Goal: Obtain resource: Download file/media

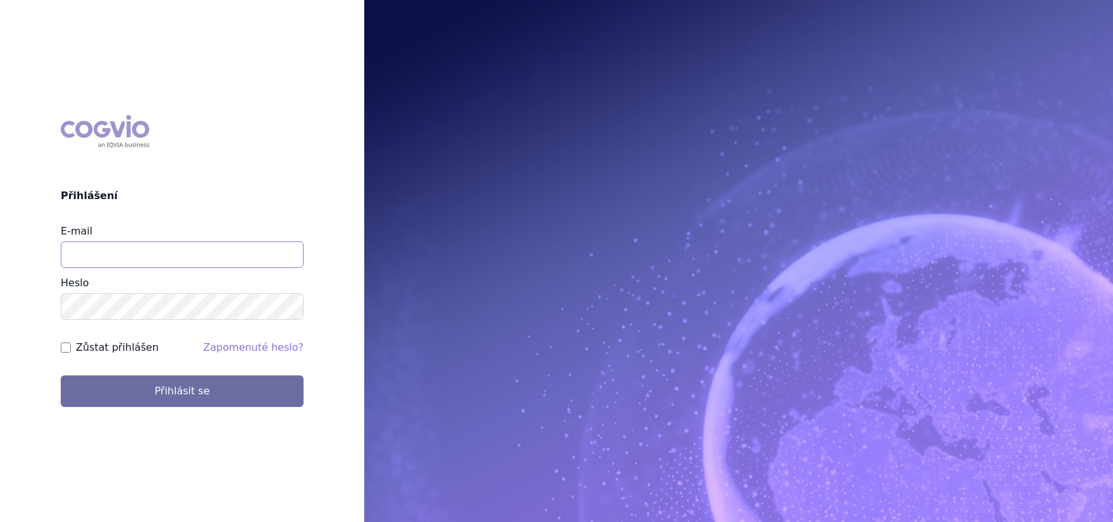
click at [220, 255] on input "E-mail" at bounding box center [182, 254] width 243 height 27
type input "jana.sipkova@vzp.cz"
click at [114, 351] on label "Zůstat přihlášen" at bounding box center [117, 347] width 83 height 15
click at [71, 351] on input "Zůstat přihlášen" at bounding box center [66, 348] width 10 height 10
checkbox input "true"
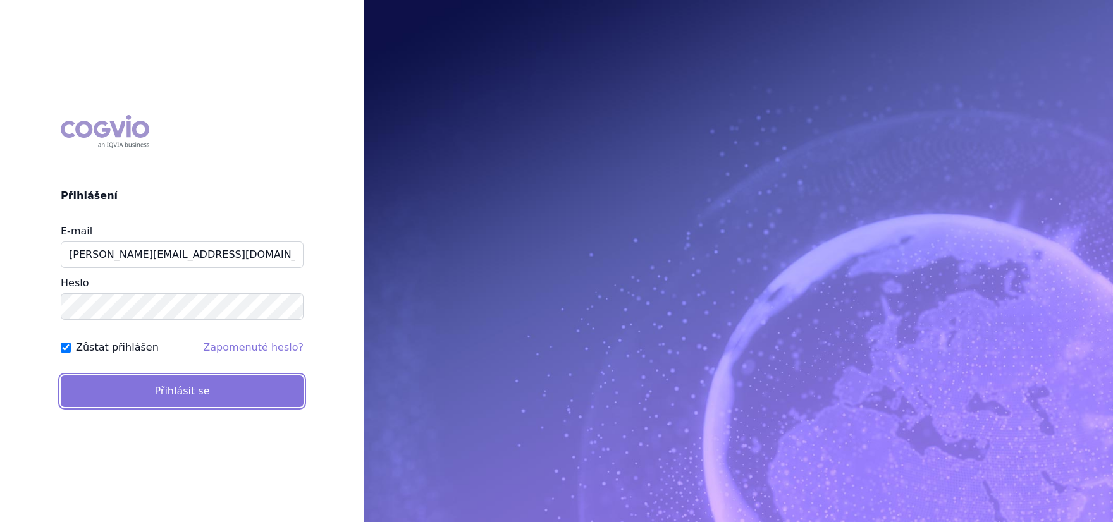
click at [118, 386] on button "Přihlásit se" at bounding box center [182, 391] width 243 height 32
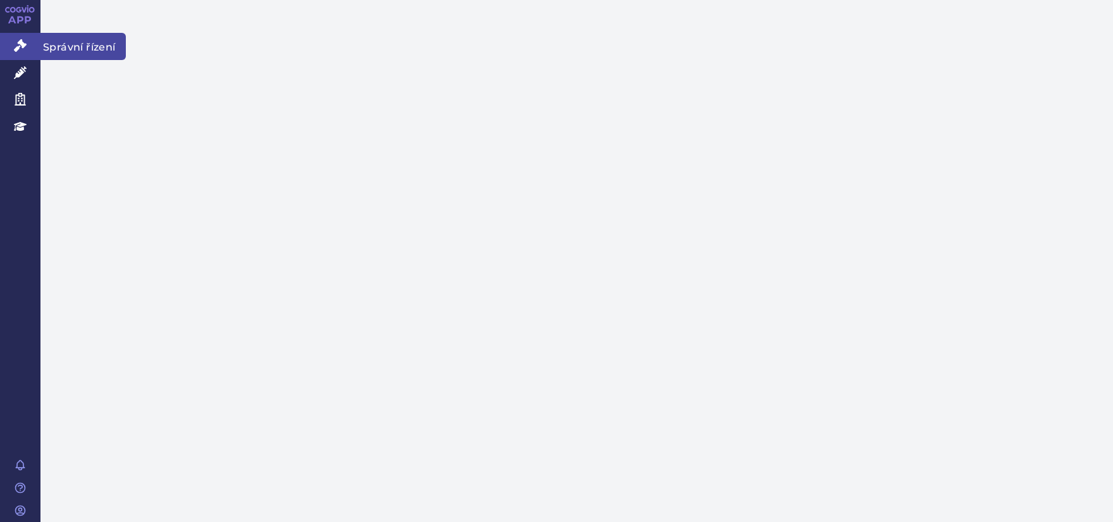
click at [29, 51] on link "Správní řízení" at bounding box center [20, 46] width 40 height 27
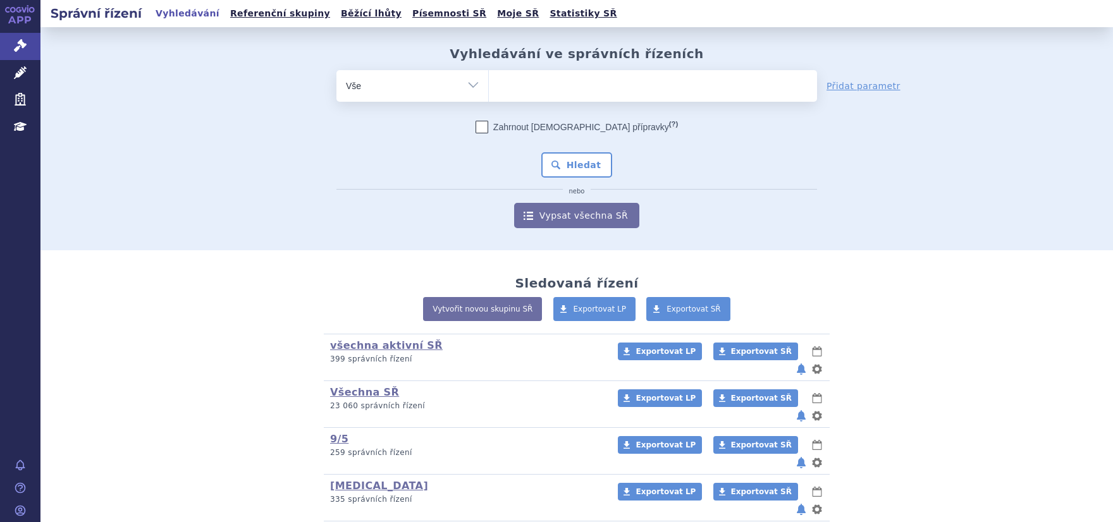
click at [512, 97] on span at bounding box center [653, 86] width 328 height 32
click at [489, 97] on select at bounding box center [488, 86] width 1 height 32
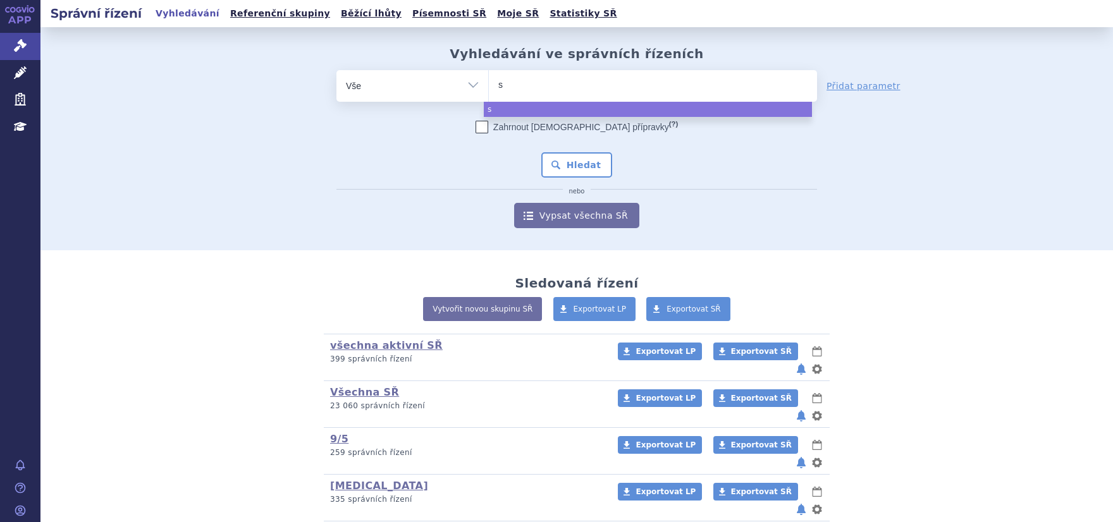
type input "sl"
type input "sle"
type input "slen"
type input "sleny"
type input "slenyt"
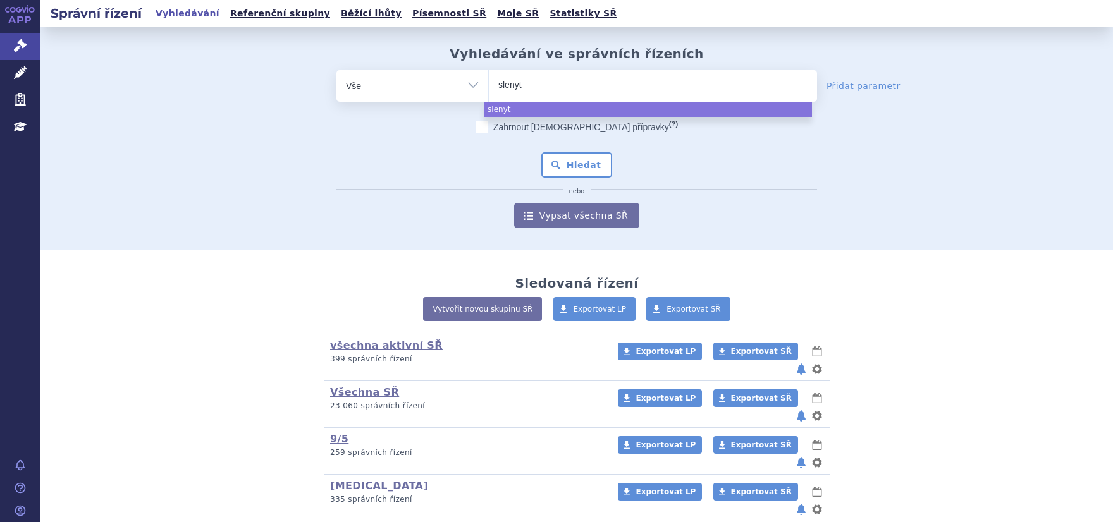
type input "slenyto"
select select "slenyto"
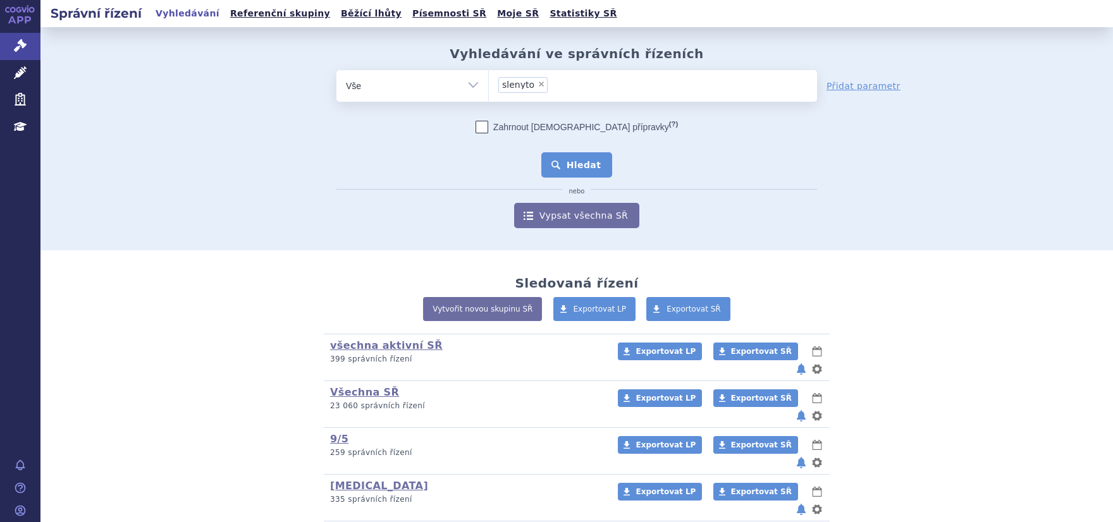
click at [553, 154] on button "Hledat" at bounding box center [576, 164] width 71 height 25
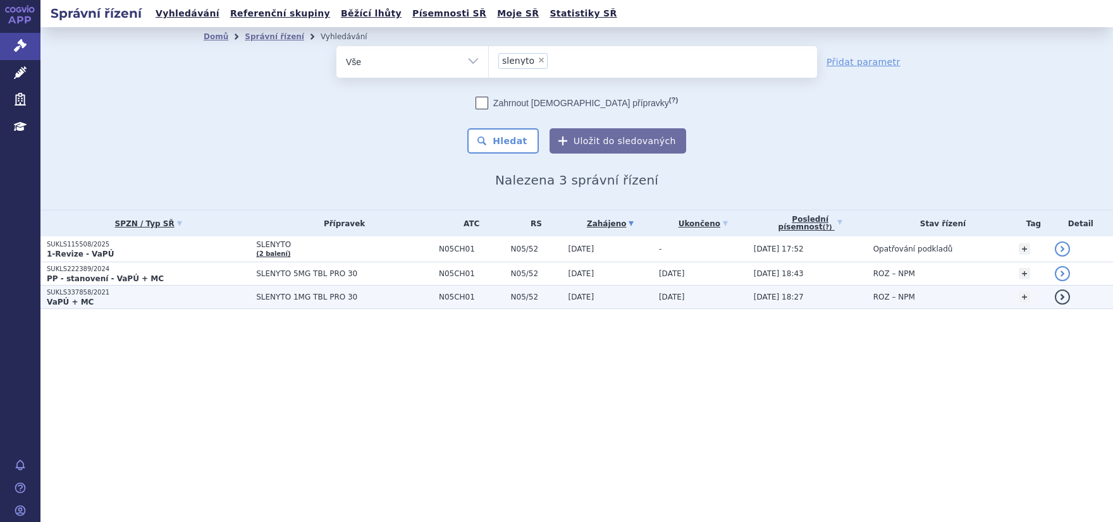
click at [89, 294] on p "SUKLS337858/2021" at bounding box center [148, 292] width 203 height 9
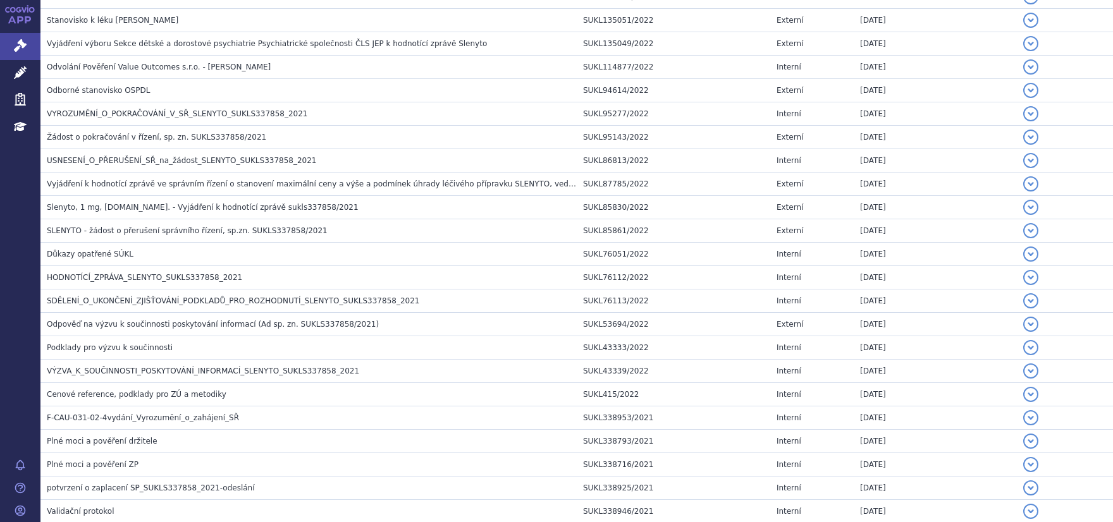
scroll to position [1262, 0]
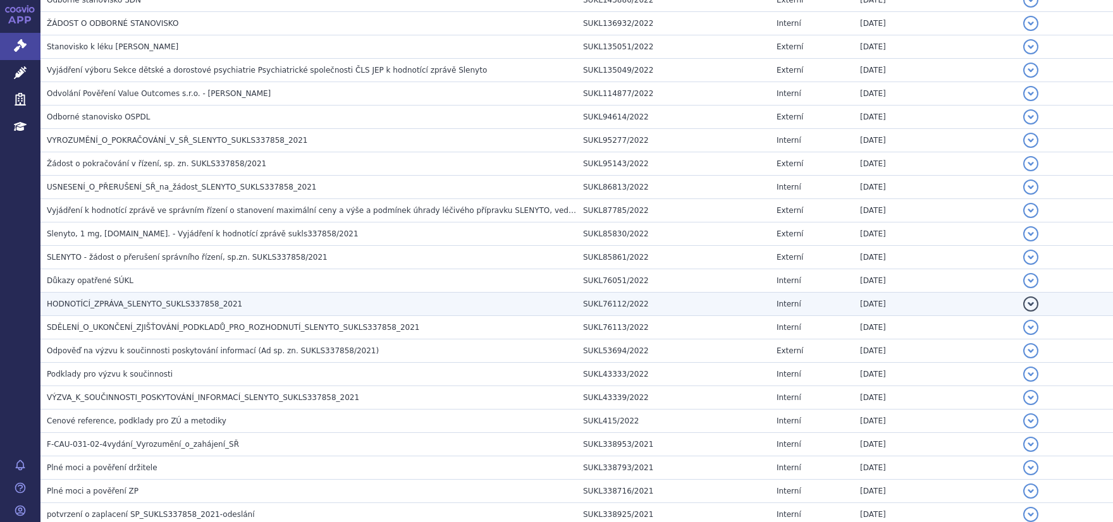
click at [109, 303] on span "HODNOTÍCÍ_ZPRÁVA_SLENYTO_SUKLS337858_2021" at bounding box center [144, 304] width 195 height 9
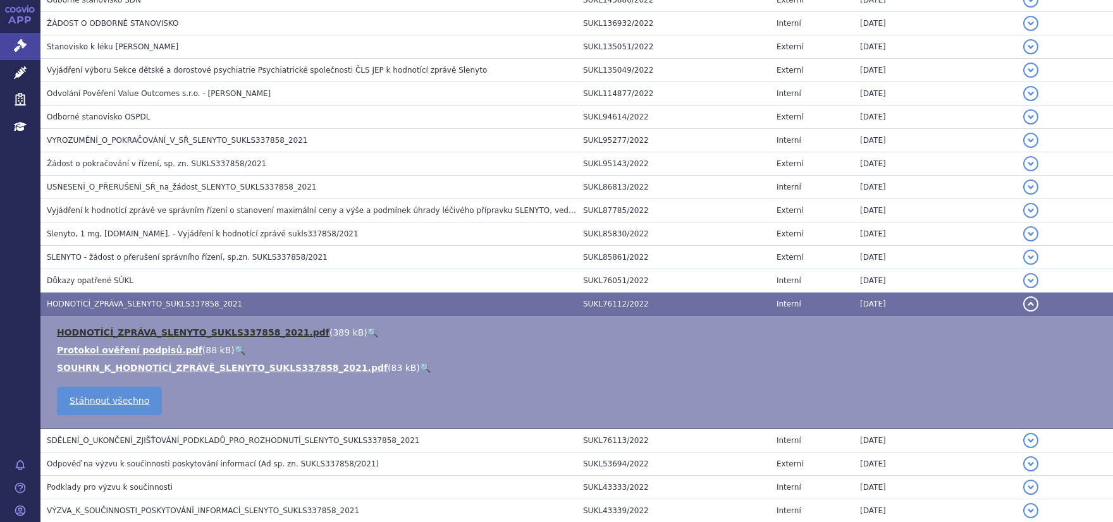
click at [123, 328] on link "HODNOTÍCÍ_ZPRÁVA_SLENYTO_SUKLS337858_2021.pdf" at bounding box center [193, 332] width 272 height 10
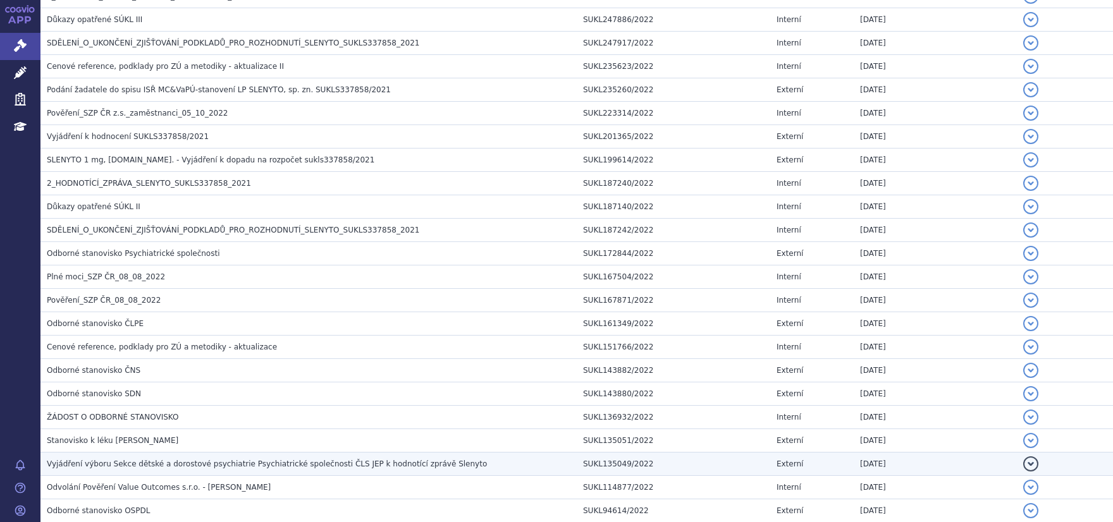
scroll to position [862, 0]
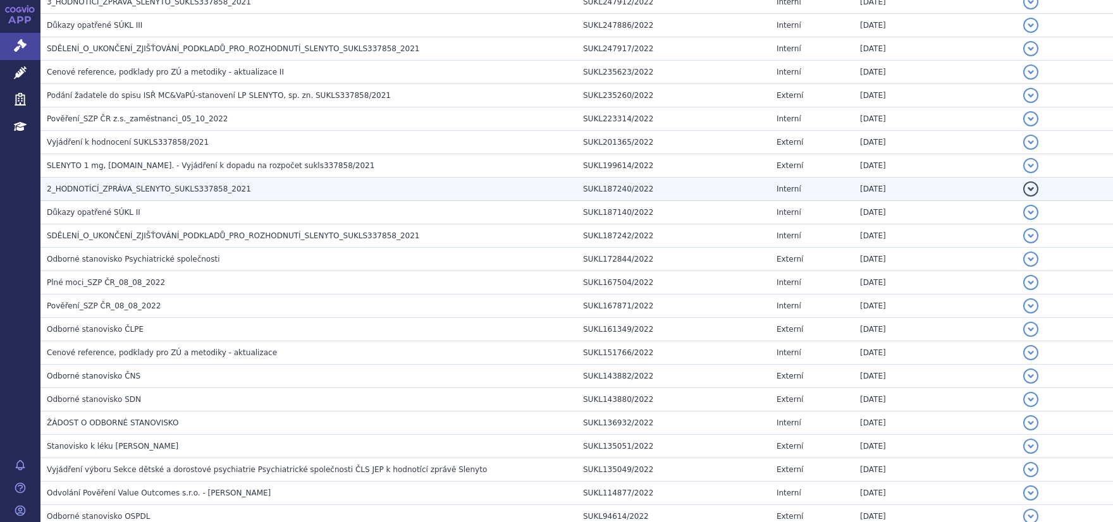
click at [146, 187] on span "2_HODNOTÍCÍ_ZPRÁVA_SLENYTO_SUKLS337858_2021" at bounding box center [149, 189] width 204 height 9
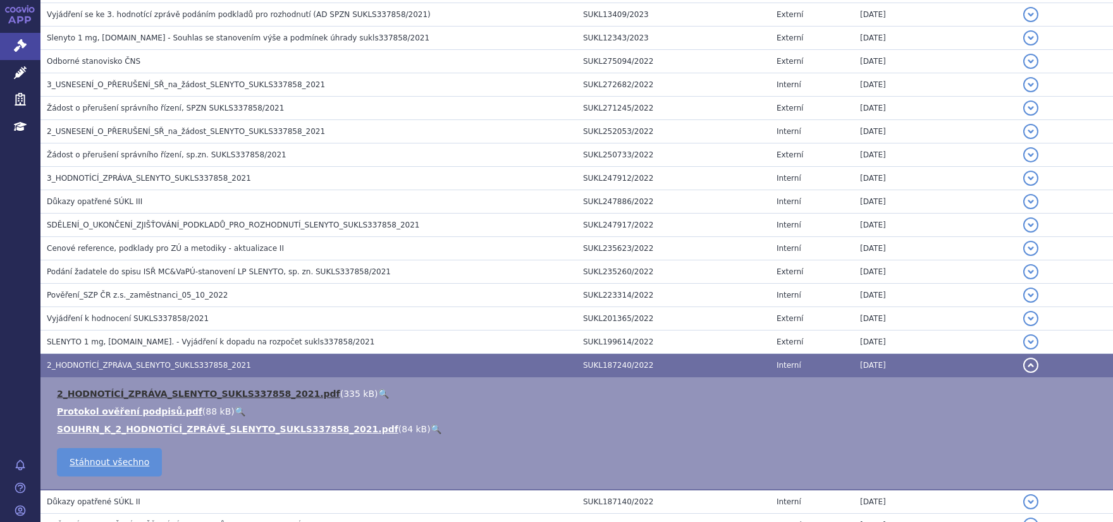
scroll to position [622, 0]
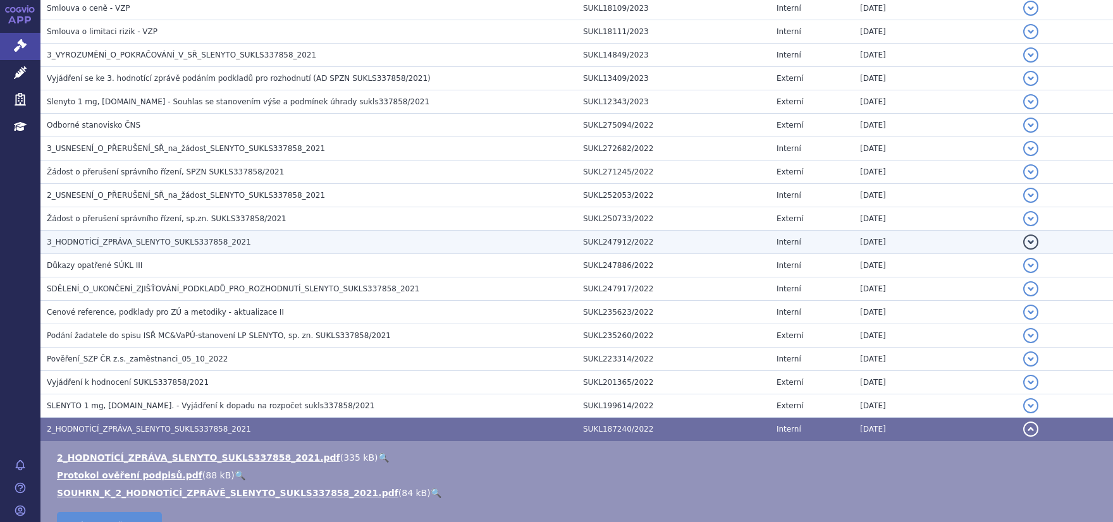
click at [133, 240] on span "3_HODNOTÍCÍ_ZPRÁVA_SLENYTO_SUKLS337858_2021" at bounding box center [149, 242] width 204 height 9
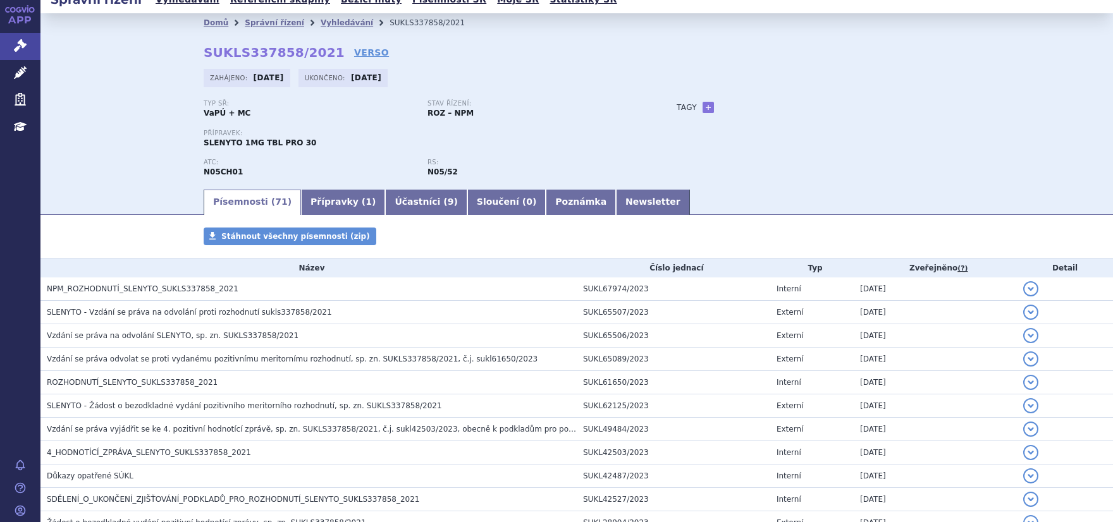
scroll to position [0, 0]
